Goal: Task Accomplishment & Management: Complete application form

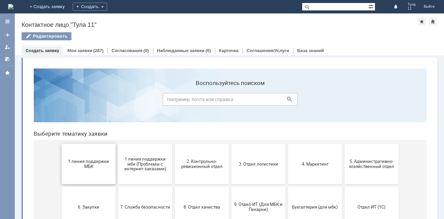
click at [90, 163] on span "1 линия поддержки МБК" at bounding box center [89, 164] width 50 height 10
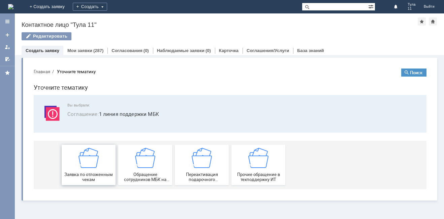
click at [90, 165] on img at bounding box center [88, 158] width 20 height 20
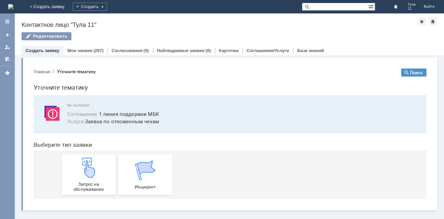
click at [90, 165] on img at bounding box center [88, 168] width 20 height 20
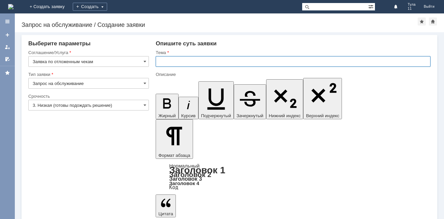
click at [165, 64] on input "text" at bounding box center [293, 61] width 275 height 11
type input "МБК Тула 11 отл чек 28.09.25"
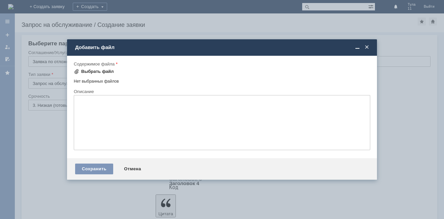
click at [96, 74] on div "Выбрать файл" at bounding box center [94, 72] width 40 height 8
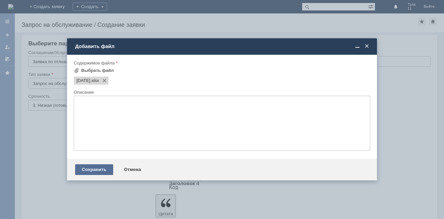
click at [104, 170] on div "Сохранить" at bounding box center [94, 170] width 38 height 11
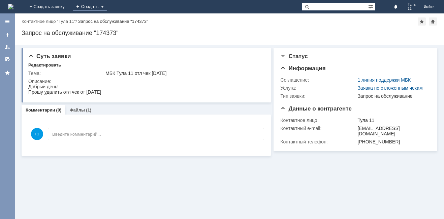
click at [13, 7] on img at bounding box center [10, 6] width 5 height 5
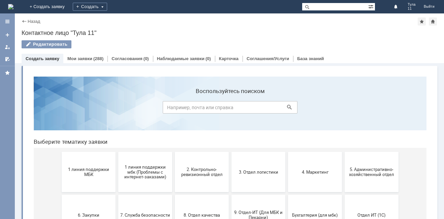
click at [13, 4] on img at bounding box center [10, 6] width 5 height 5
